Goal: Task Accomplishment & Management: Manage account settings

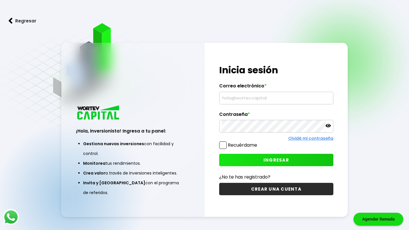
click at [269, 97] on input "text" at bounding box center [276, 98] width 109 height 12
click at [236, 146] on label "Recuérdame" at bounding box center [242, 145] width 29 height 7
click at [258, 142] on input "Recuérdame" at bounding box center [258, 142] width 0 height 0
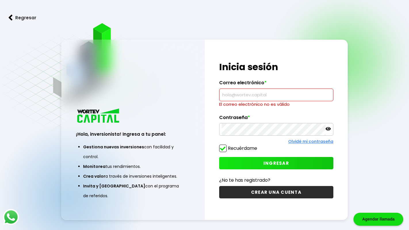
click at [270, 96] on input "text" at bounding box center [276, 95] width 109 height 12
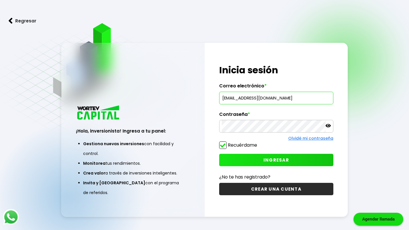
type input "[EMAIL_ADDRESS][DOMAIN_NAME]"
click at [312, 169] on div "¡Hola, inversionista! Ingresa tus credenciales para iniciar sesión Inicia sesió…" at bounding box center [276, 130] width 143 height 174
click at [314, 166] on button "INGRESAR" at bounding box center [276, 160] width 114 height 12
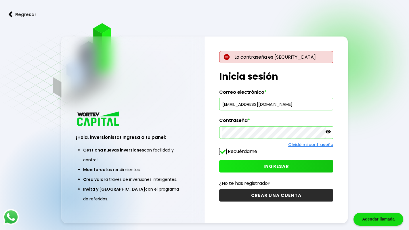
click at [328, 132] on icon at bounding box center [327, 131] width 5 height 5
click at [273, 136] on div "La contraseña es incorrecta. ¡Hola, inversionista! Ingresa tus credenciales par…" at bounding box center [276, 129] width 143 height 186
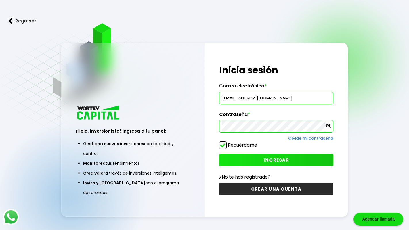
click at [287, 157] on span "INGRESAR" at bounding box center [276, 160] width 26 height 6
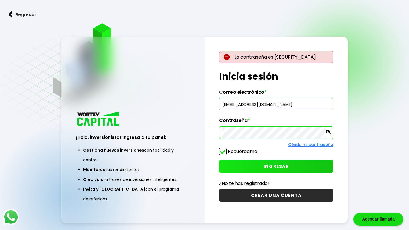
click at [308, 160] on button "INGRESAR" at bounding box center [276, 166] width 114 height 12
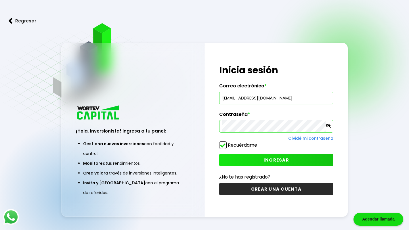
click at [295, 161] on button "INGRESAR" at bounding box center [276, 160] width 114 height 12
click at [289, 163] on button "INGRESAR" at bounding box center [276, 160] width 114 height 12
click at [275, 156] on button "INGRESAR" at bounding box center [276, 160] width 114 height 12
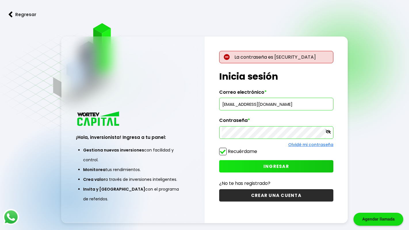
click at [273, 133] on div "La contraseña es incorrecta. ¡Hola, inversionista! Ingresa tus credenciales par…" at bounding box center [276, 129] width 143 height 186
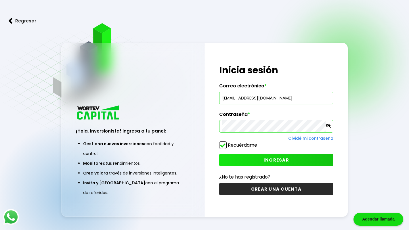
click at [270, 158] on span "INGRESAR" at bounding box center [276, 160] width 26 height 6
click at [315, 139] on link "Olvidé mi contraseña" at bounding box center [310, 138] width 45 height 6
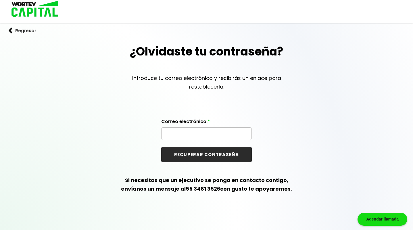
click at [211, 136] on input "text" at bounding box center [206, 134] width 85 height 12
type input "[EMAIL_ADDRESS][DOMAIN_NAME]"
click at [213, 154] on button "RECUPERAR CONTRASEÑA" at bounding box center [206, 154] width 91 height 15
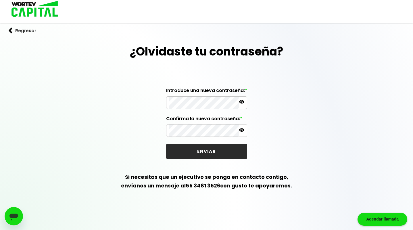
click at [306, 80] on div "¿Olvidaste tu contraseña? Introduce una nueva contraseña: * Confirma la nueva c…" at bounding box center [206, 123] width 413 height 161
click at [243, 102] on icon at bounding box center [241, 101] width 5 height 5
click at [241, 133] on p at bounding box center [241, 130] width 5 height 7
click at [228, 157] on button "ENVIAR" at bounding box center [206, 151] width 81 height 15
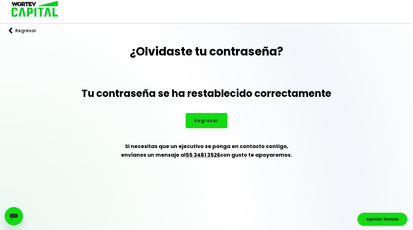
click at [216, 124] on button "Regresar" at bounding box center [207, 120] width 42 height 15
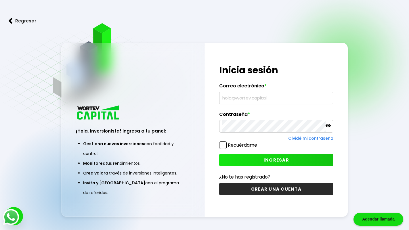
click at [251, 96] on input "text" at bounding box center [276, 98] width 109 height 12
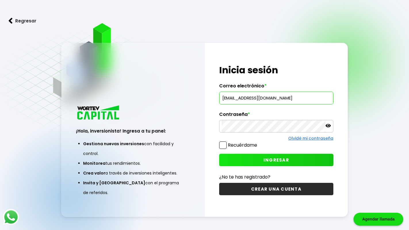
type input "[EMAIL_ADDRESS][DOMAIN_NAME]"
click at [248, 143] on label "Recuérdame" at bounding box center [242, 145] width 29 height 7
click at [258, 142] on input "Recuérdame" at bounding box center [258, 142] width 0 height 0
click at [286, 162] on span "INGRESAR" at bounding box center [276, 160] width 26 height 6
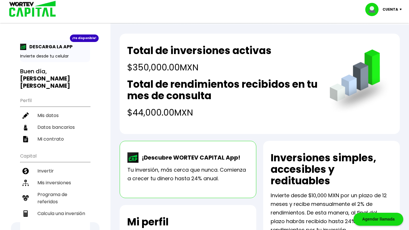
click at [62, 109] on li "Mis datos" at bounding box center [55, 115] width 70 height 12
select select "Mujer"
select select "Posgrado"
select select "DF"
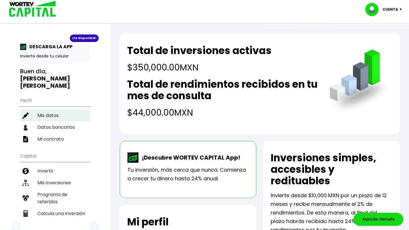
select select "BBVA Bancomer"
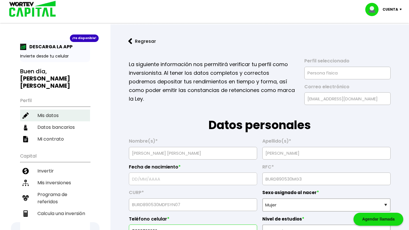
type input "[DATE]"
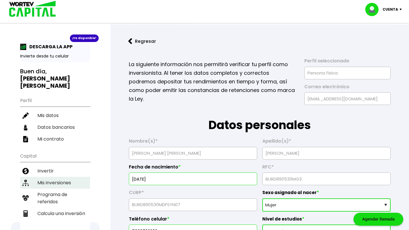
click at [70, 177] on li "Mis inversiones" at bounding box center [55, 183] width 70 height 12
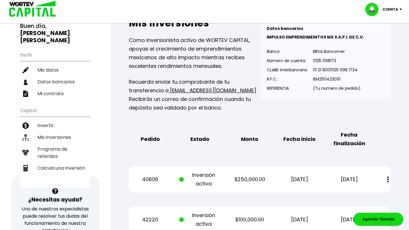
scroll to position [144, 0]
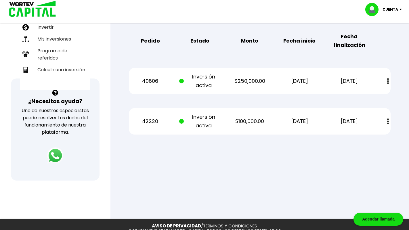
click at [187, 124] on p "Inversión activa" at bounding box center [200, 121] width 42 height 17
click at [386, 120] on button at bounding box center [388, 121] width 8 height 12
click at [339, 138] on link "Estado de cuenta" at bounding box center [348, 136] width 40 height 7
